Goal: Find specific page/section: Find specific page/section

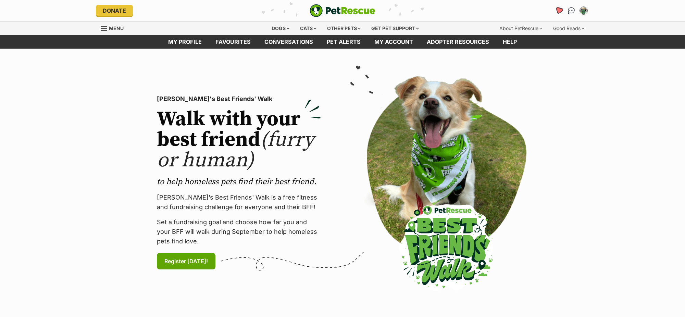
click at [558, 12] on icon "Favourites" at bounding box center [559, 11] width 8 height 8
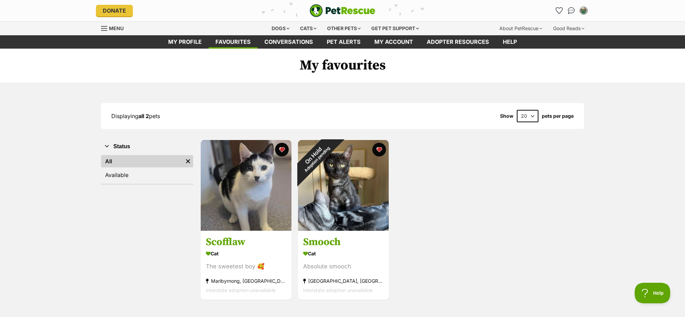
click at [136, 279] on div "Status All Remove filter Available" at bounding box center [147, 219] width 92 height 161
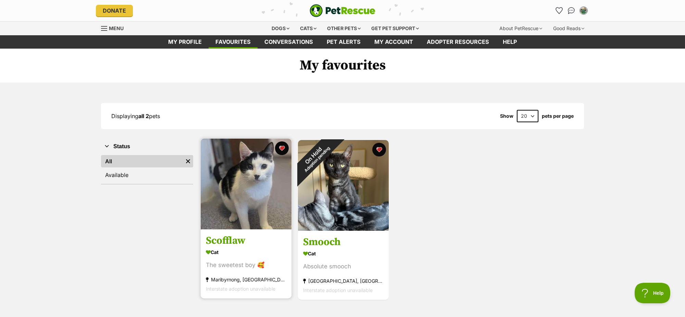
click at [233, 229] on img at bounding box center [246, 184] width 91 height 91
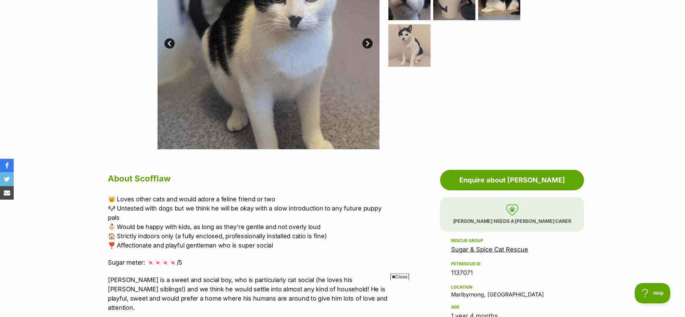
scroll to position [108, 0]
